Goal: Information Seeking & Learning: Check status

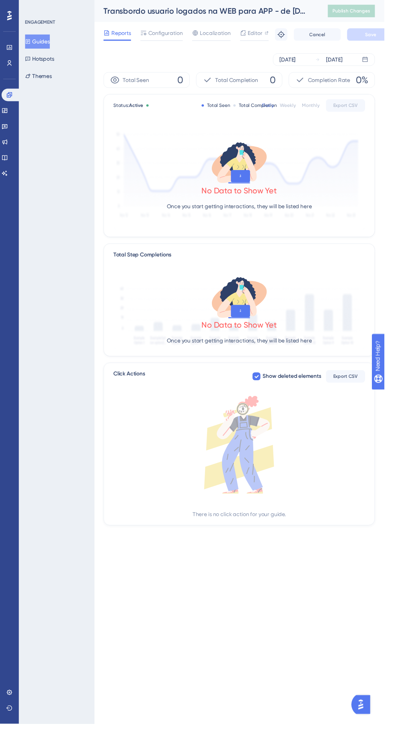
click at [156, 41] on div at bounding box center [165, 41] width 43 height 0
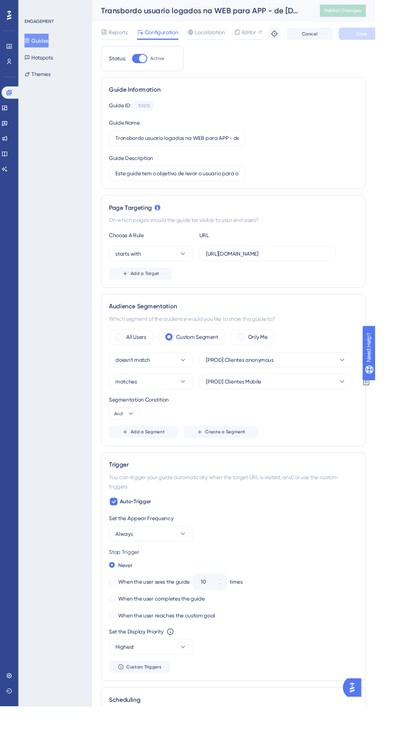
click at [122, 32] on span "Reports" at bounding box center [124, 34] width 20 height 10
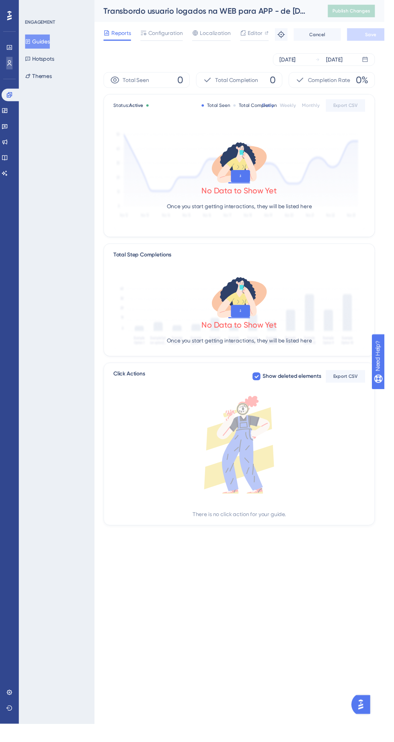
click at [10, 64] on icon at bounding box center [10, 65] width 4 height 6
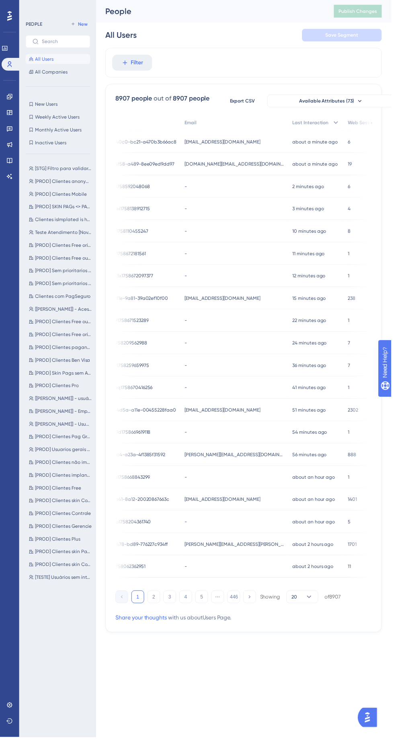
scroll to position [0, 117]
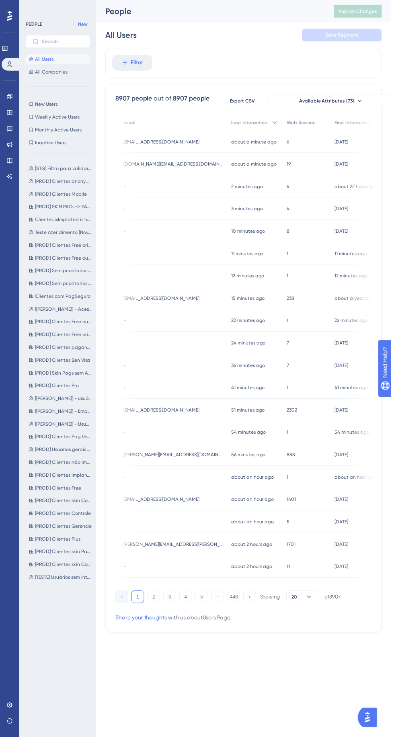
click at [259, 132] on div "about a minute ago 23 Sep 2025, 21:12" at bounding box center [257, 142] width 56 height 23
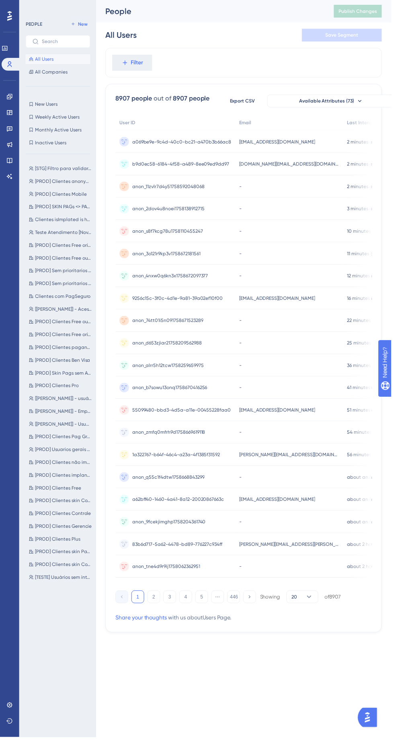
click at [280, 168] on div "prcs.info@gmail.com prcs.info@gmail.com" at bounding box center [291, 165] width 109 height 23
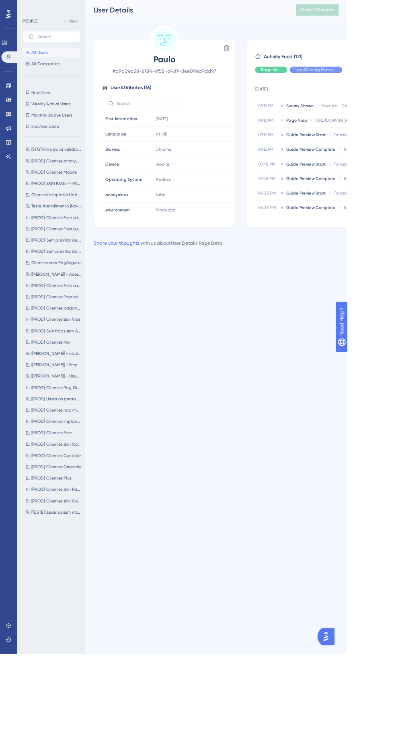
scroll to position [6, 0]
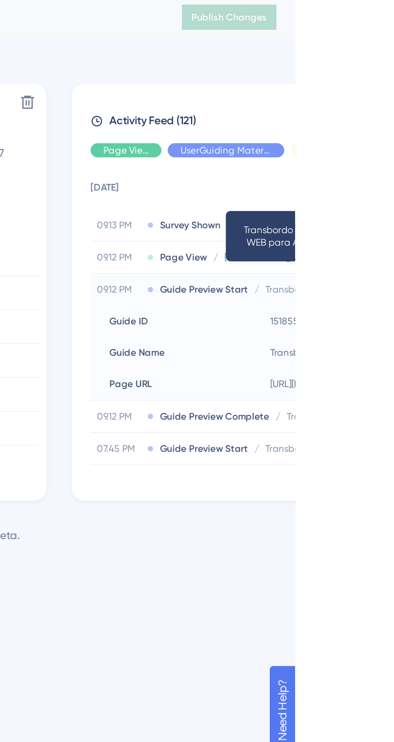
scroll to position [0, 0]
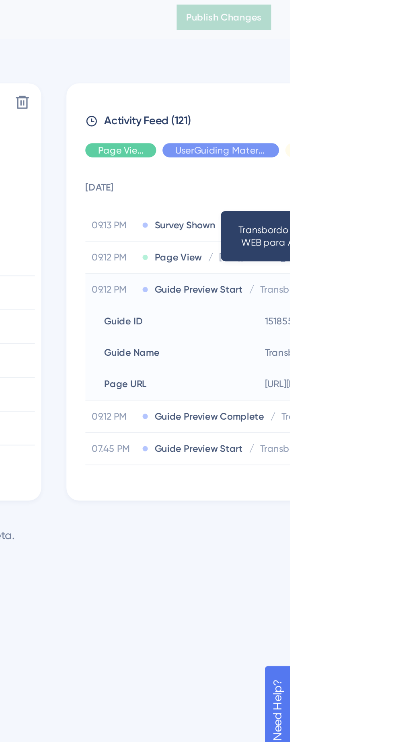
click at [394, 218] on div "09.12 PM Guide Preview Complete / Transbordo usuario logados na WEB para APP - …" at bounding box center [364, 215] width 150 height 16
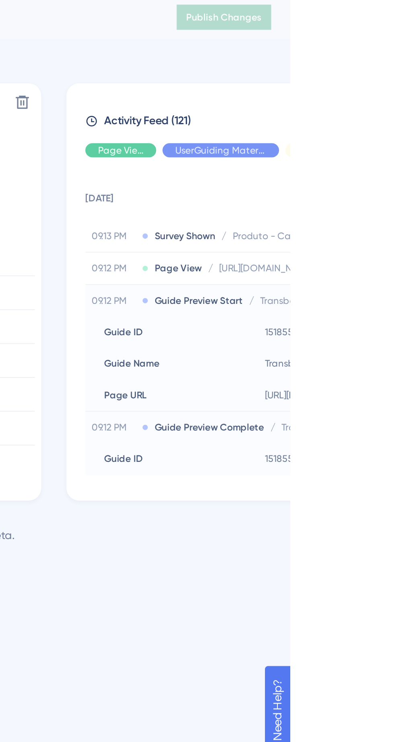
click at [394, 124] on span "Produto - Cadastro de taxas (estrelas) [PROD]" at bounding box center [401, 123] width 72 height 6
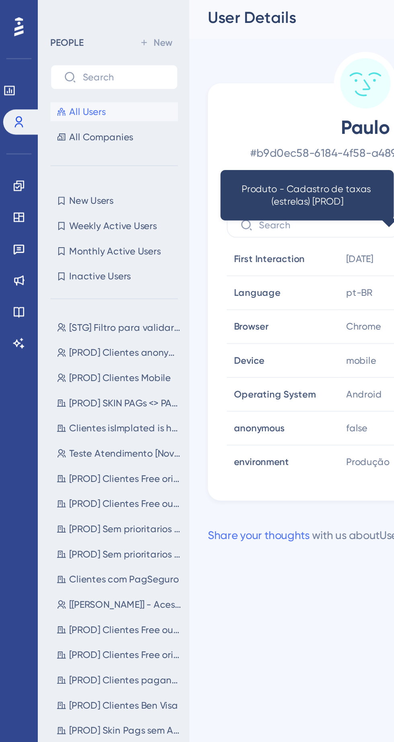
click at [45, 62] on span "All Users" at bounding box center [44, 59] width 18 height 6
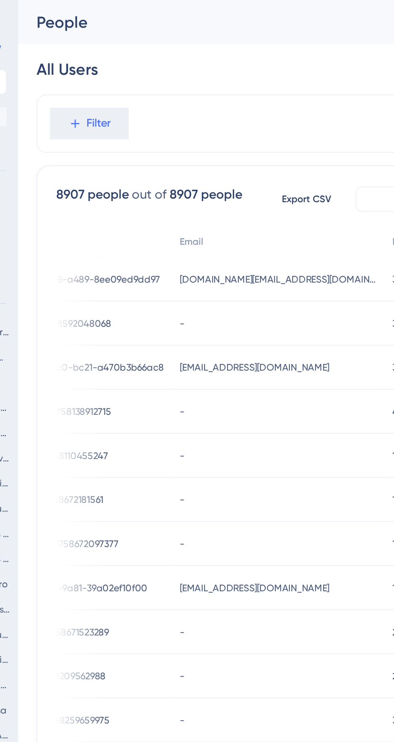
scroll to position [0, 30]
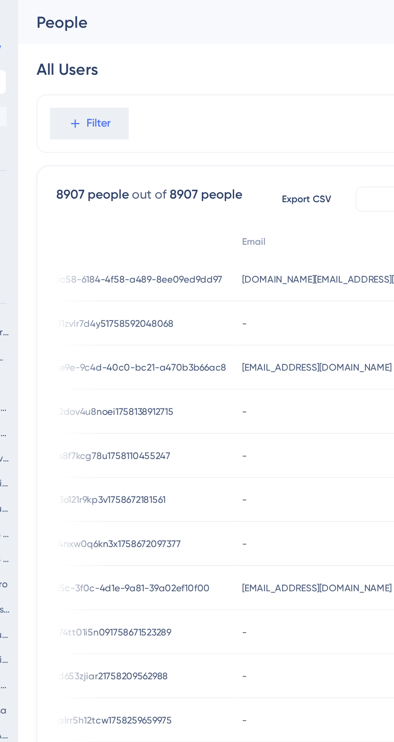
click at [211, 166] on div "-" at bounding box center [261, 165] width 109 height 23
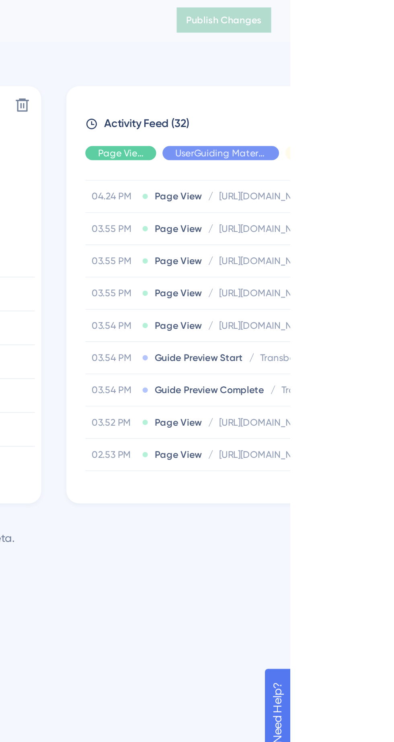
scroll to position [178, 0]
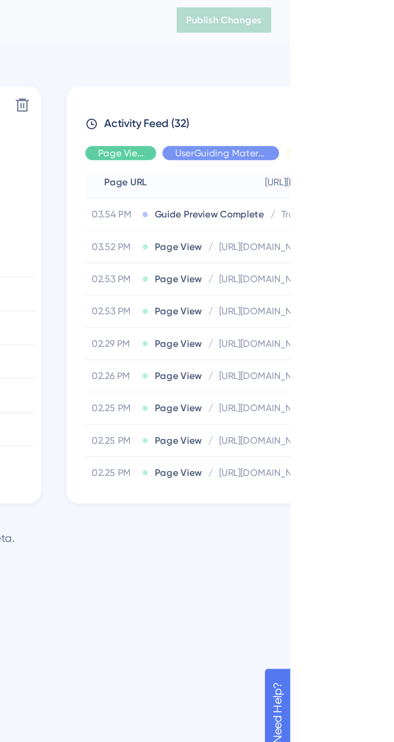
scroll to position [0, 0]
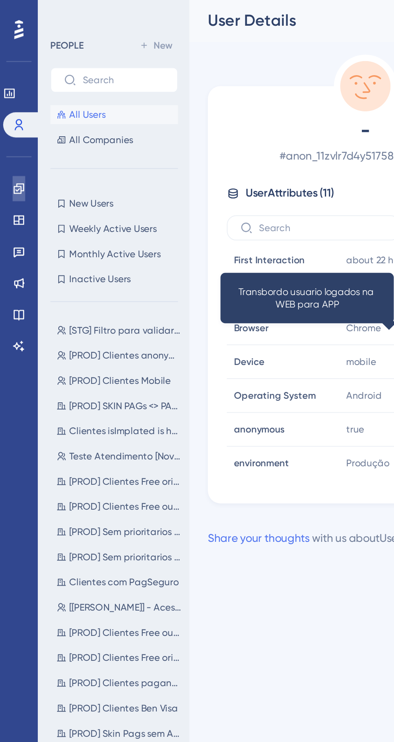
click at [6, 96] on link at bounding box center [9, 97] width 6 height 13
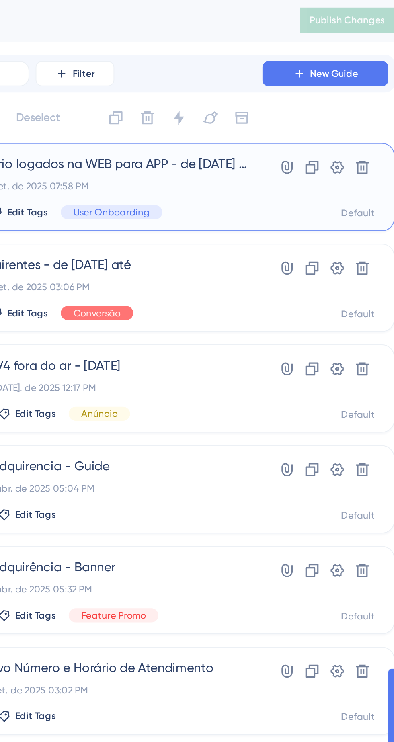
click at [249, 88] on span "Transbordo usuario logados na WEB para APP - de [DATE] até" at bounding box center [221, 85] width 178 height 10
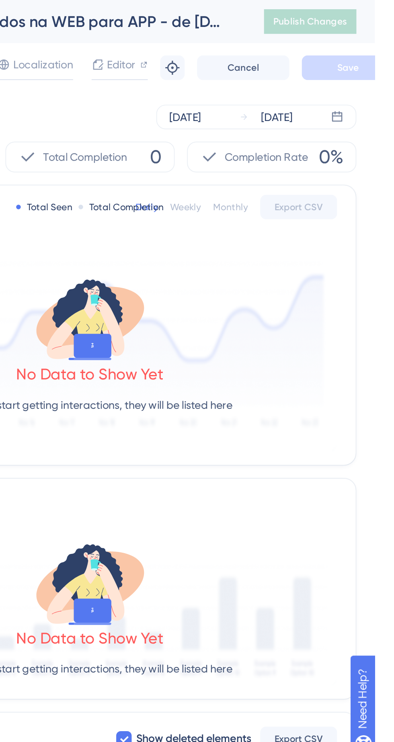
click at [316, 107] on div "Monthly" at bounding box center [319, 108] width 18 height 6
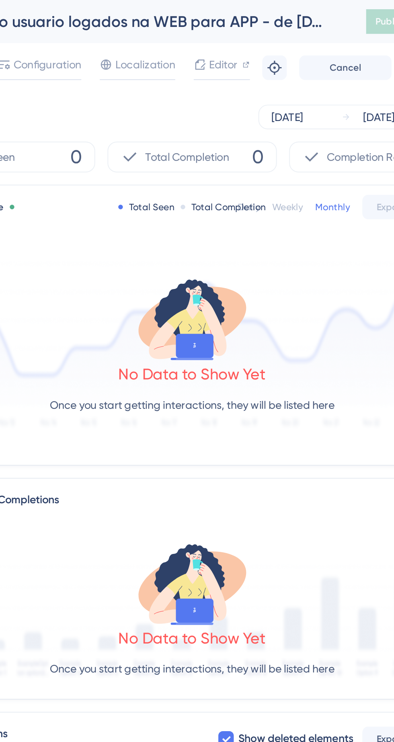
click at [307, 176] on div "No Data to Show Yet Once you start getting interactions, they will be listed he…" at bounding box center [245, 183] width 258 height 108
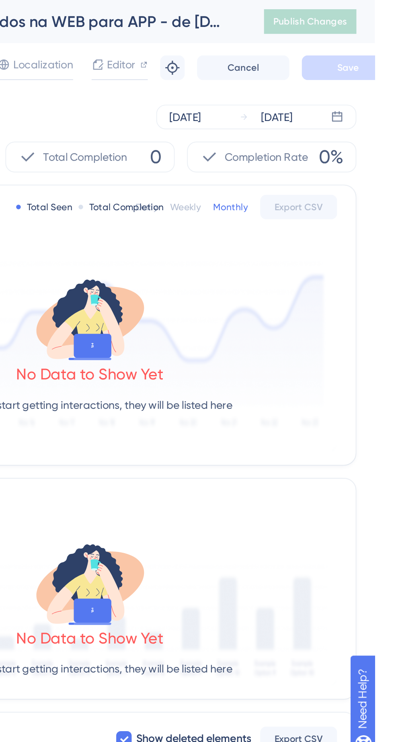
click at [368, 63] on div "Sep 17 2025 Sep 23 2025" at bounding box center [332, 61] width 105 height 13
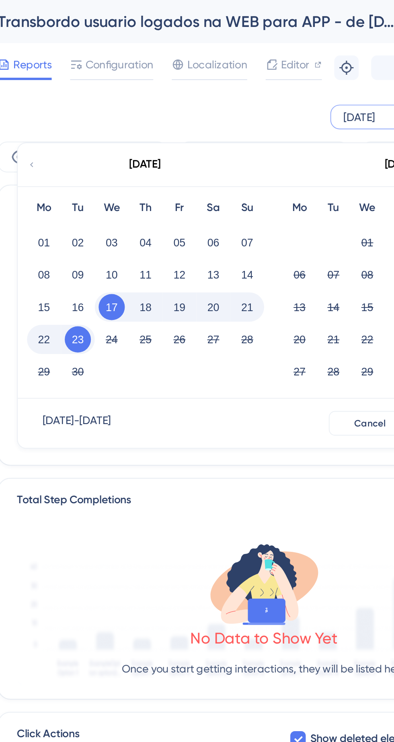
click at [147, 176] on button "23" at bounding box center [148, 177] width 14 height 14
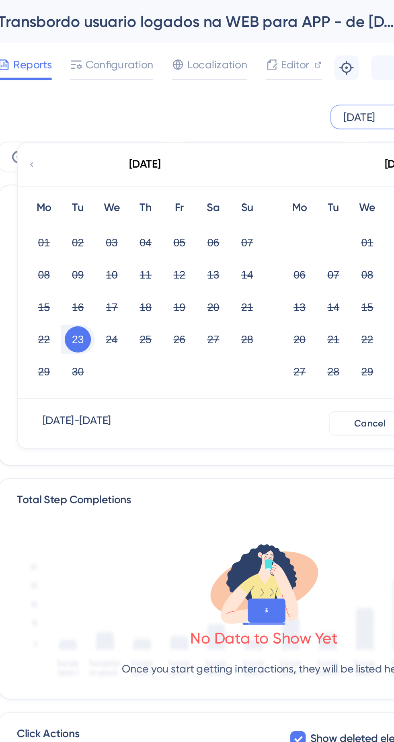
click at [153, 178] on button "23" at bounding box center [148, 177] width 14 height 14
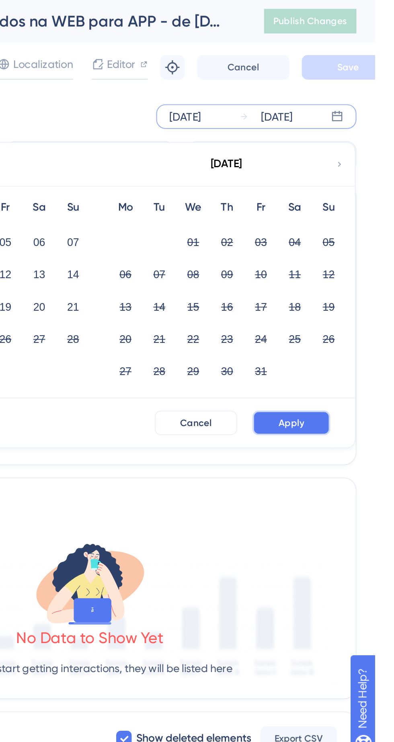
click at [363, 220] on button "Apply" at bounding box center [350, 221] width 41 height 13
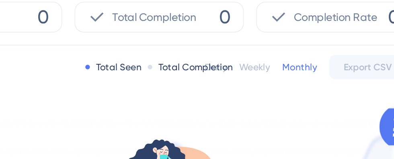
click at [278, 109] on div "Total Completion" at bounding box center [261, 108] width 45 height 6
click at [276, 110] on div "Total Completion" at bounding box center [261, 108] width 45 height 6
click at [271, 110] on div "Total Completion" at bounding box center [261, 108] width 45 height 6
click at [244, 110] on div "Total Completion" at bounding box center [261, 108] width 45 height 6
click at [301, 109] on div "Weekly" at bounding box center [295, 108] width 16 height 6
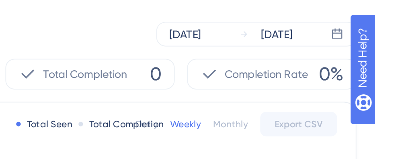
click at [298, 109] on div "Weekly" at bounding box center [295, 108] width 16 height 6
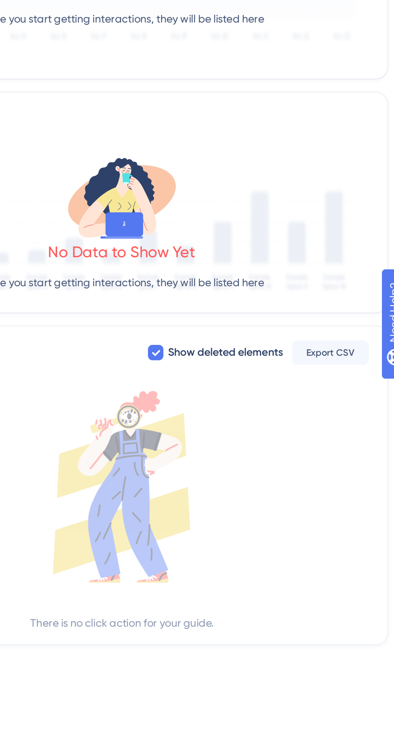
click at [264, 388] on icon at bounding box center [262, 386] width 5 height 6
click at [268, 396] on div "Click Actions Show deleted elements Export CSV There is no click action for you…" at bounding box center [245, 455] width 278 height 167
click at [265, 385] on div at bounding box center [263, 386] width 8 height 8
checkbox input "true"
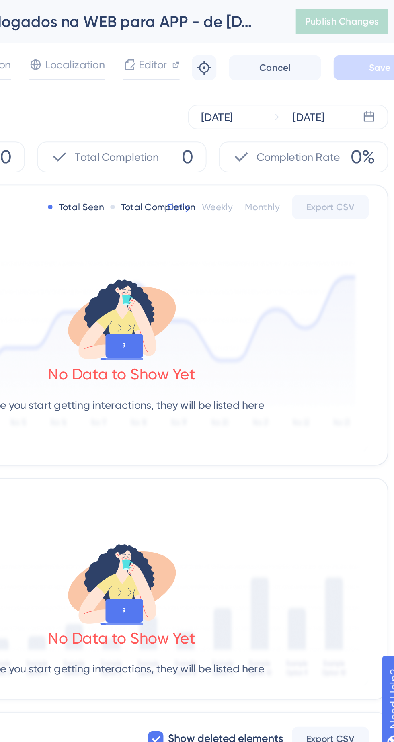
click at [322, 110] on div "Monthly" at bounding box center [319, 108] width 18 height 6
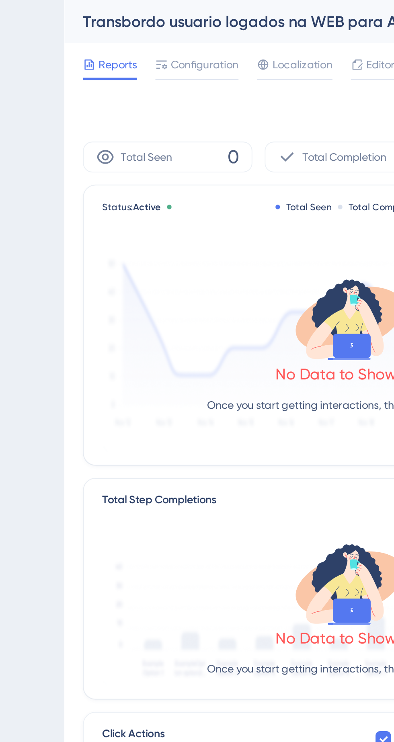
click at [172, 31] on span "Configuration" at bounding box center [169, 34] width 35 height 10
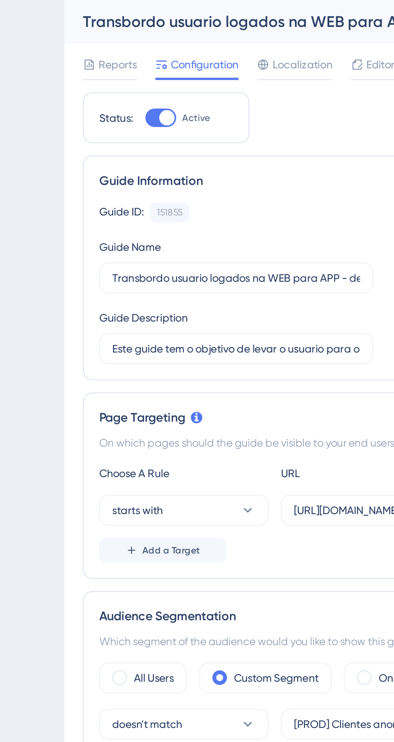
click at [118, 31] on span "Reports" at bounding box center [124, 34] width 20 height 10
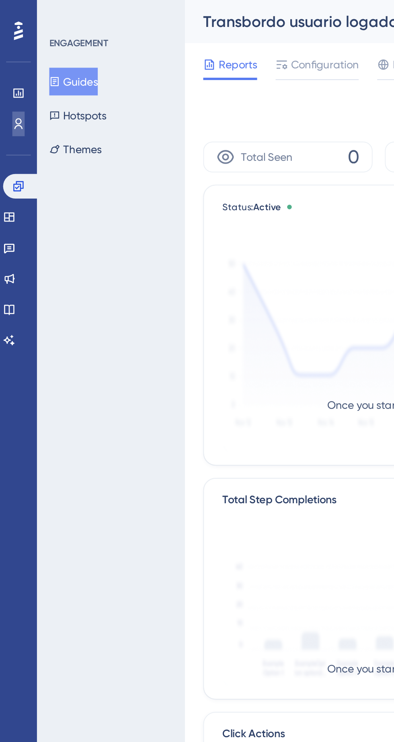
click at [11, 67] on icon at bounding box center [9, 65] width 6 height 6
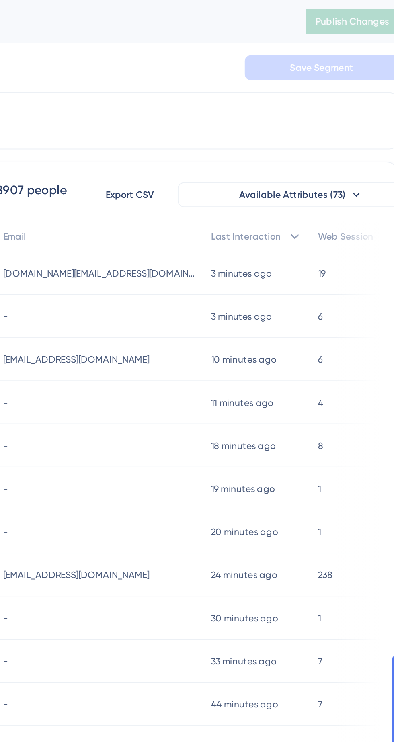
scroll to position [0, 61]
click at [288, 142] on time "3 minutes ago" at bounding box center [304, 143] width 32 height 6
